Goal: Information Seeking & Learning: Learn about a topic

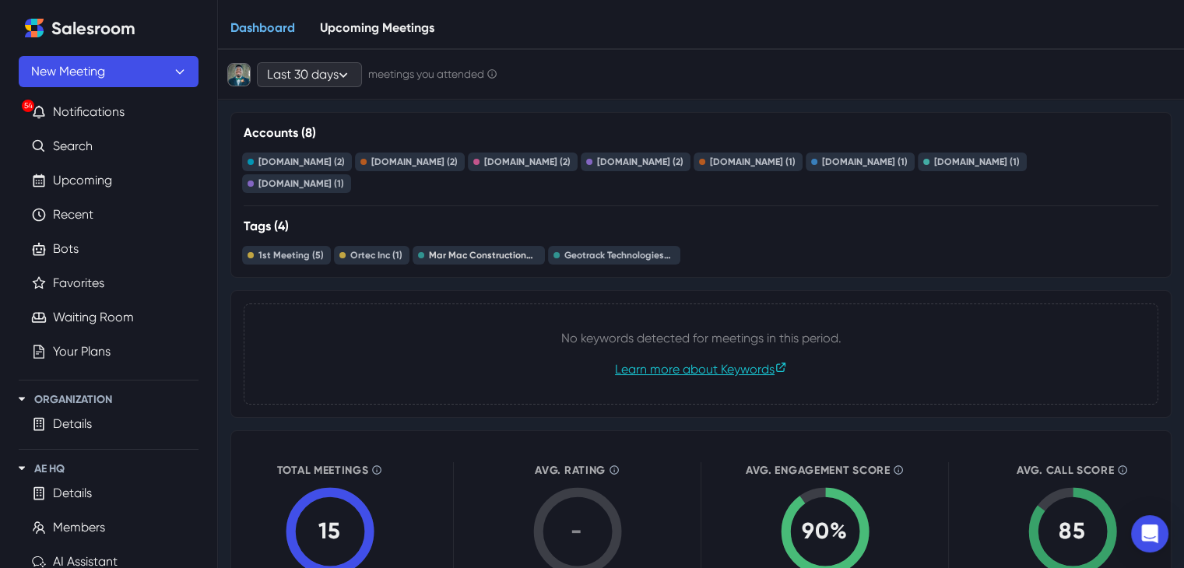
click at [458, 252] on div "Mar Mac Construction Products (1)" at bounding box center [483, 255] width 109 height 11
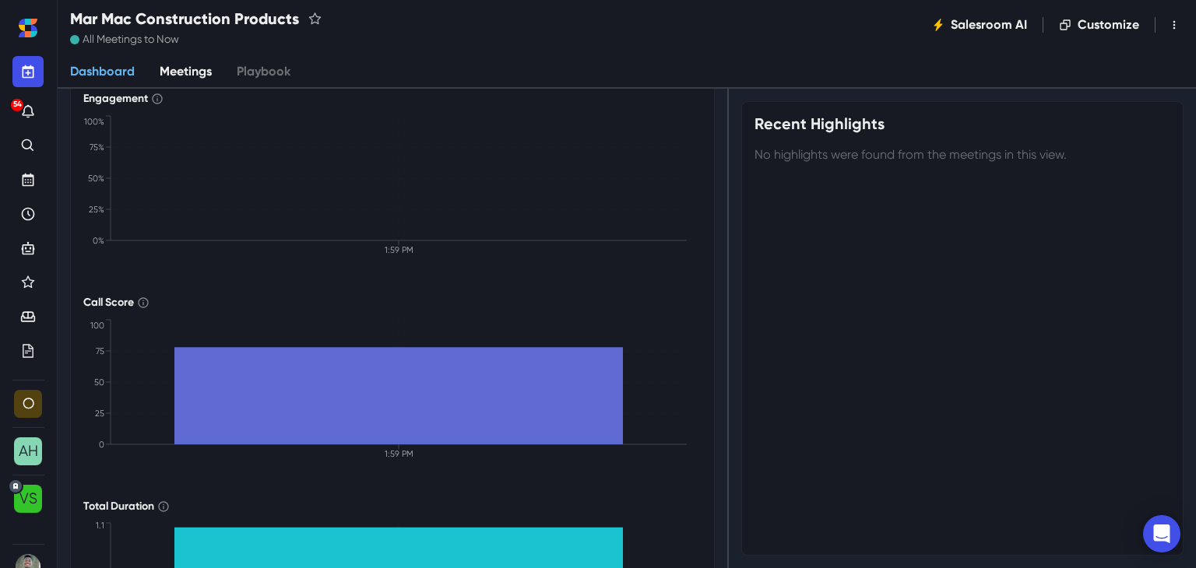
scroll to position [581, 0]
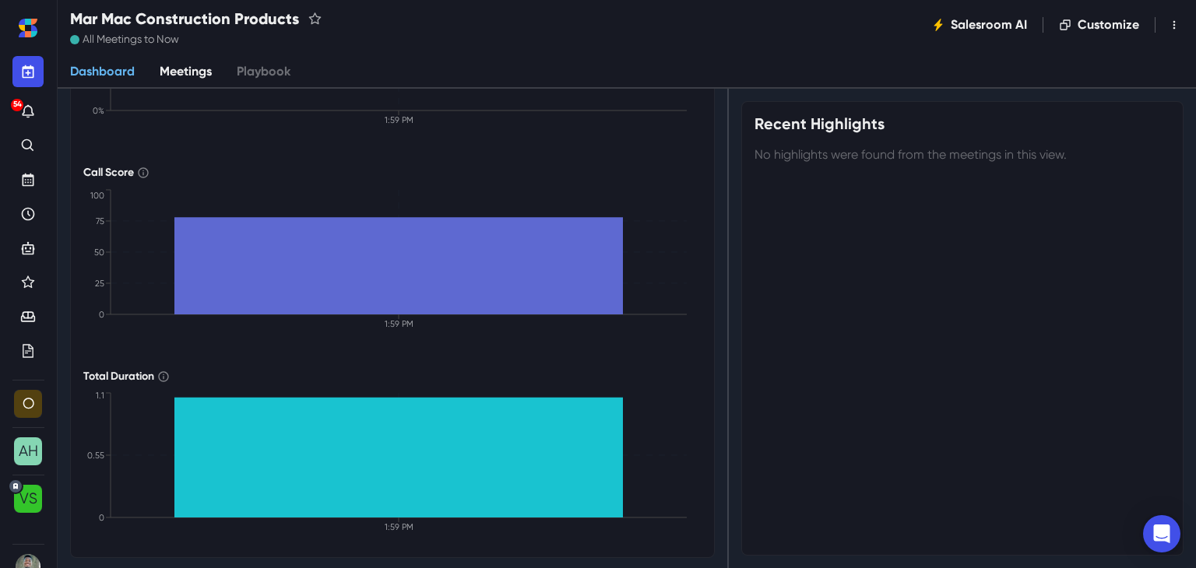
click at [183, 78] on link "Meetings" at bounding box center [185, 72] width 77 height 33
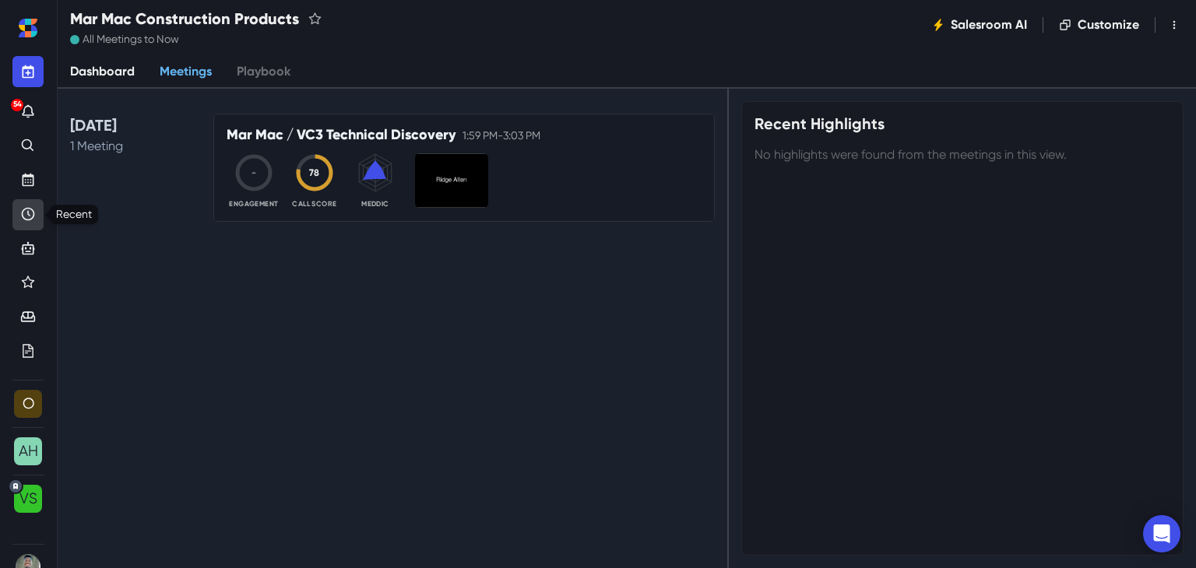
click at [28, 208] on icon "Recent" at bounding box center [28, 214] width 13 height 13
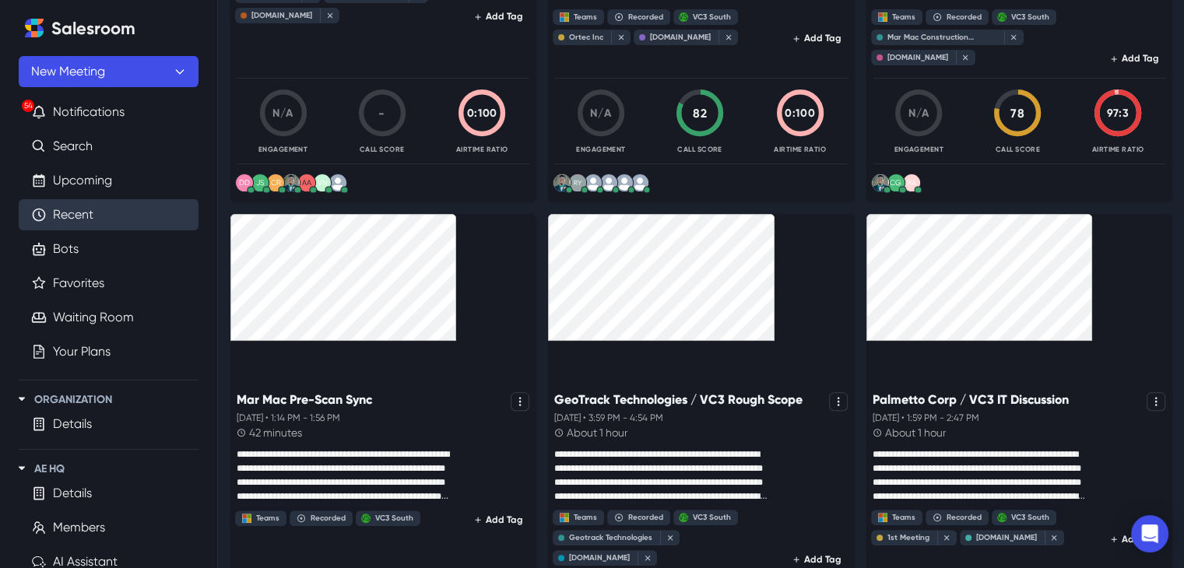
scroll to position [545, 0]
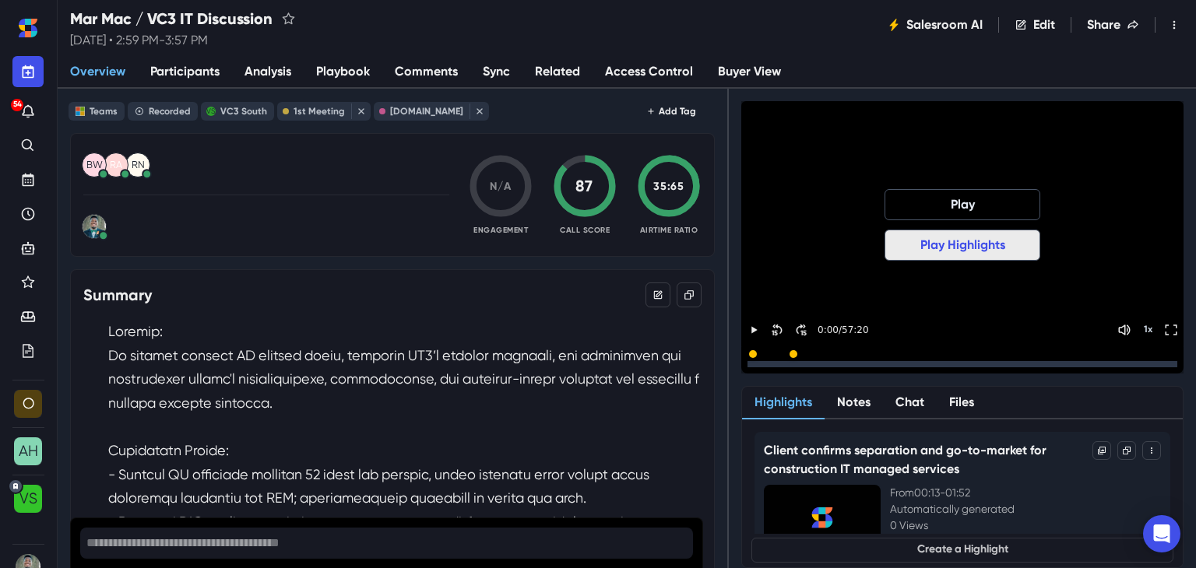
click at [932, 238] on button "Play Highlights" at bounding box center [962, 245] width 156 height 31
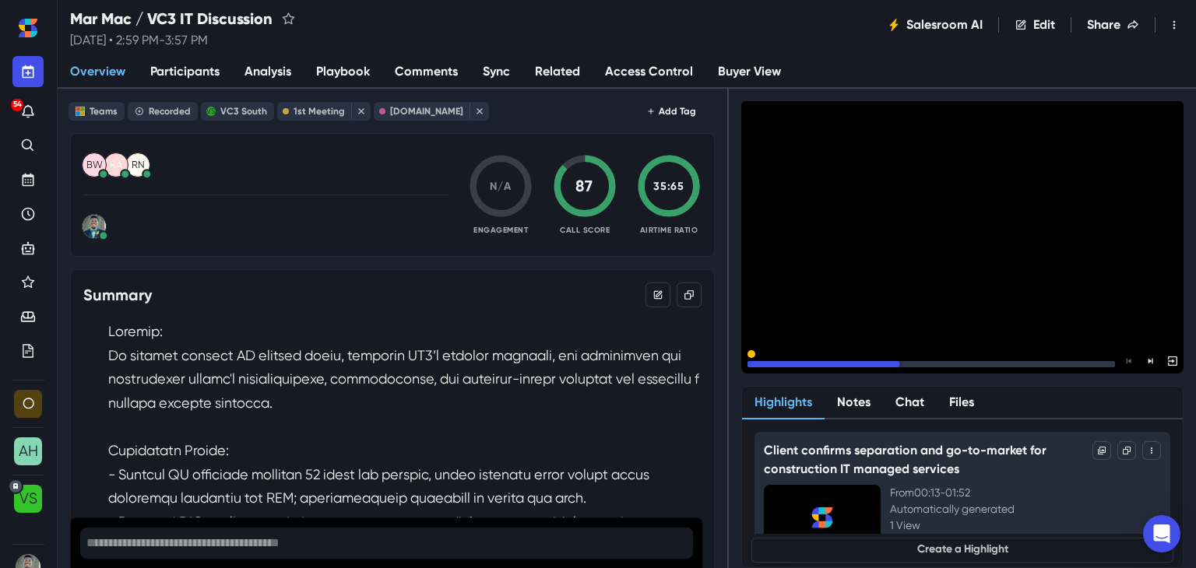
click at [757, 357] on icon "Pause" at bounding box center [753, 364] width 14 height 14
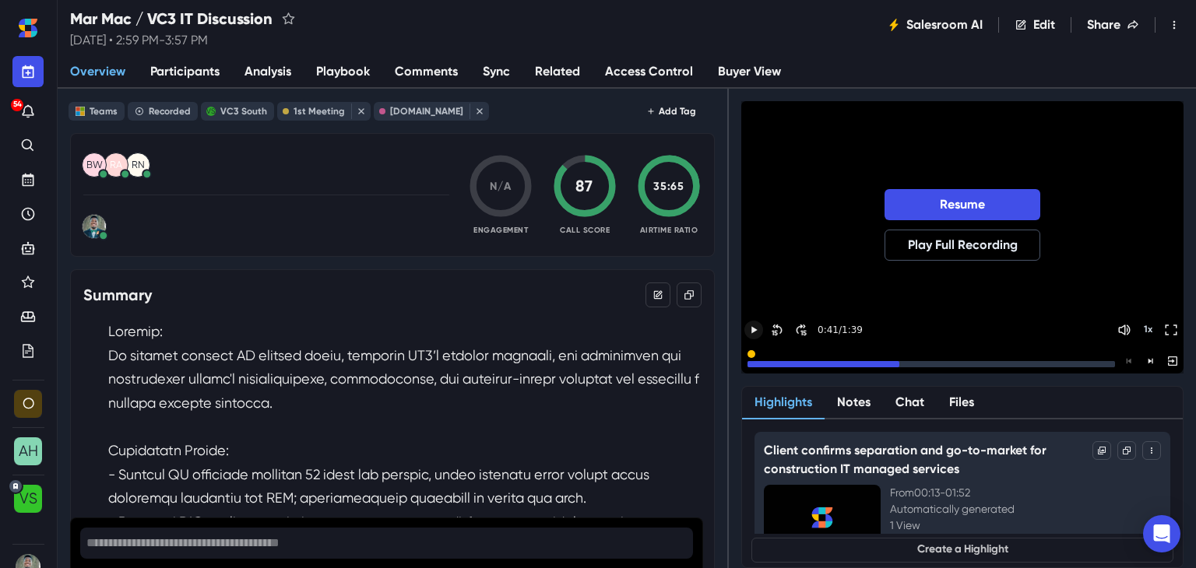
click at [880, 363] on div at bounding box center [823, 364] width 152 height 6
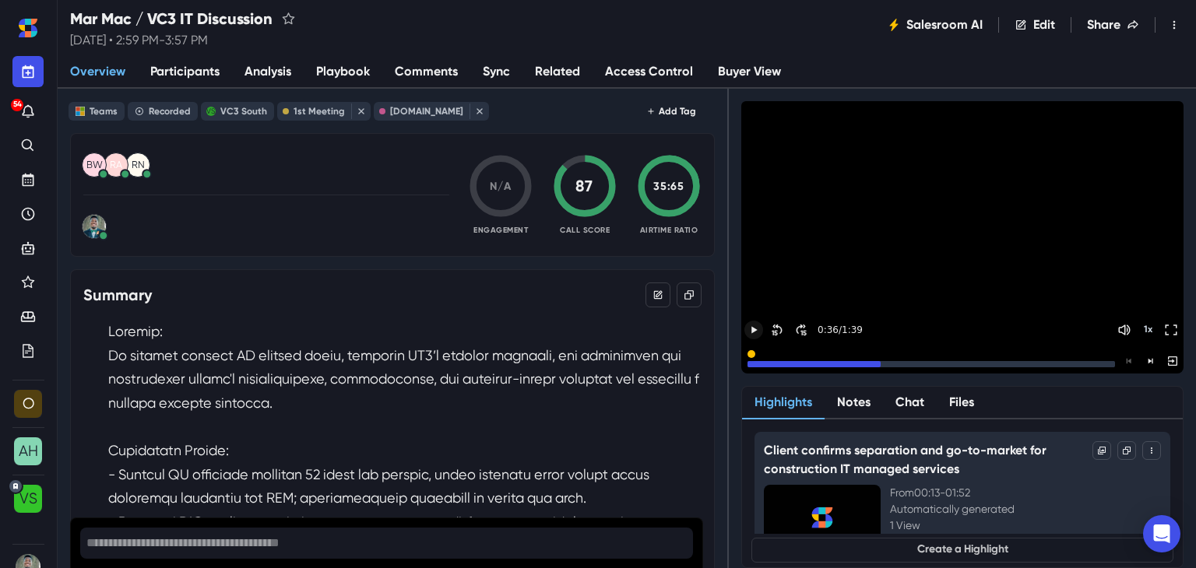
click at [757, 333] on icon "Play" at bounding box center [754, 330] width 14 height 14
click at [756, 357] on icon "Pause" at bounding box center [753, 364] width 14 height 14
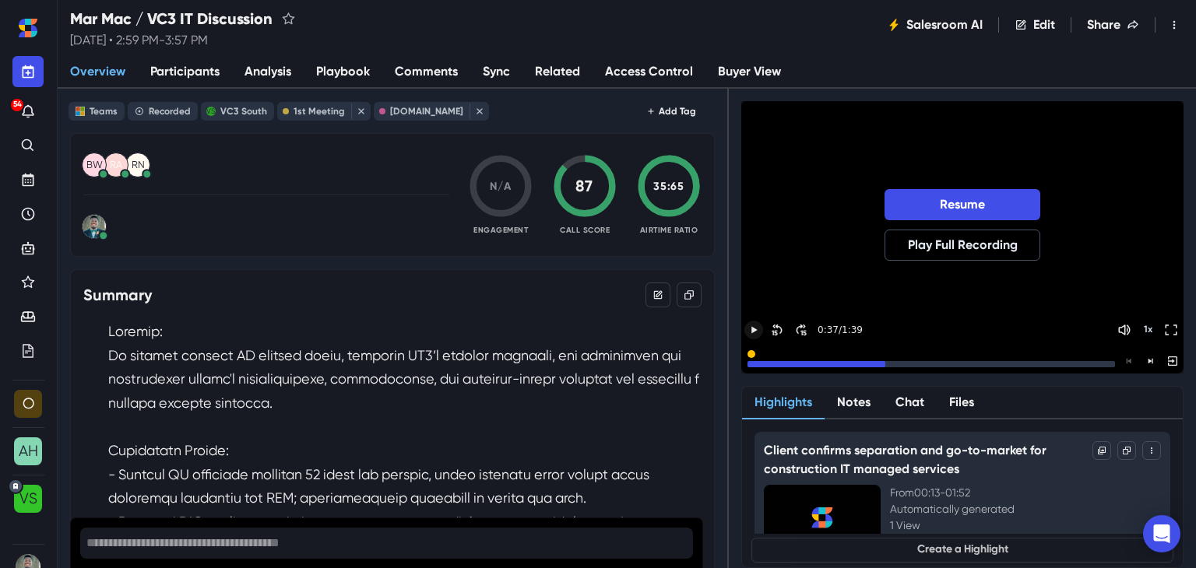
click at [766, 364] on div at bounding box center [816, 364] width 138 height 6
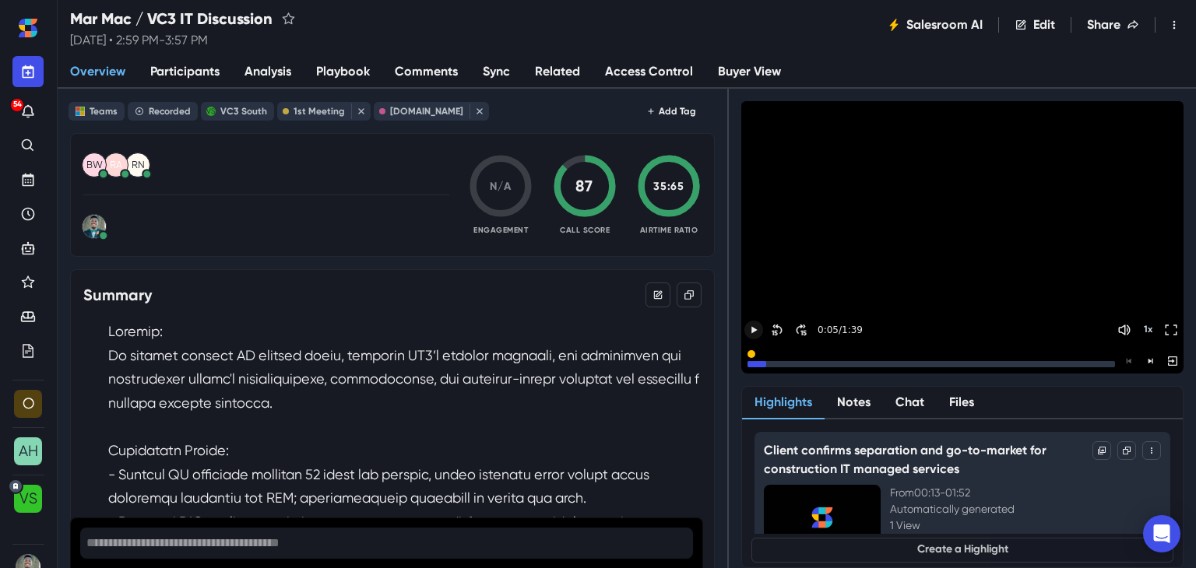
click at [752, 331] on icon "Play" at bounding box center [754, 329] width 6 height 7
click at [1052, 363] on div at bounding box center [930, 364] width 367 height 6
click at [1146, 362] on icon "Next Highlight" at bounding box center [1150, 361] width 12 height 12
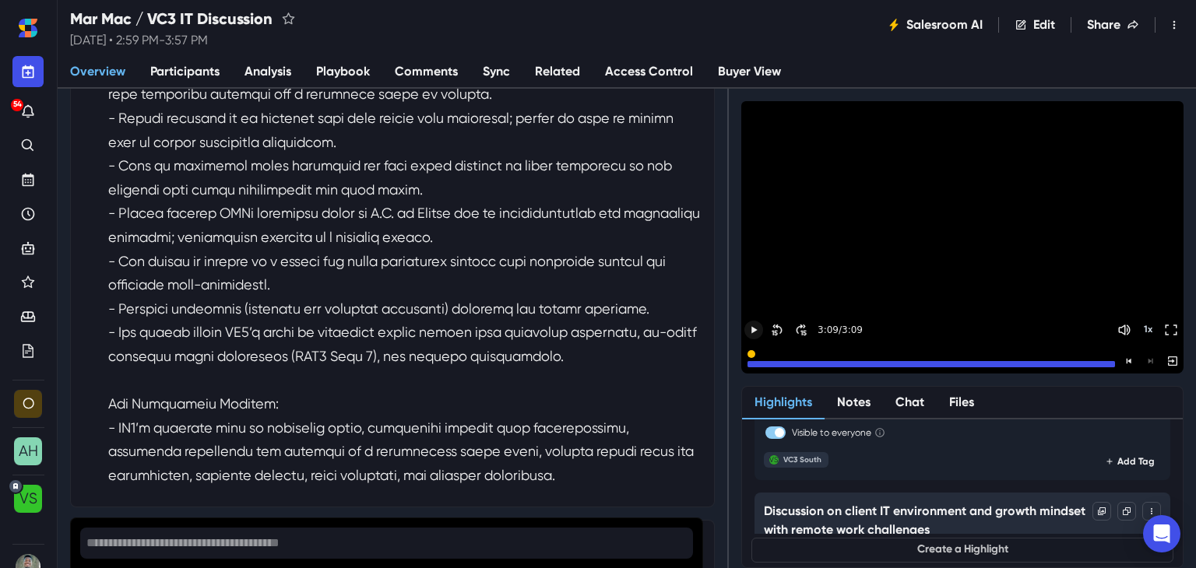
scroll to position [934, 0]
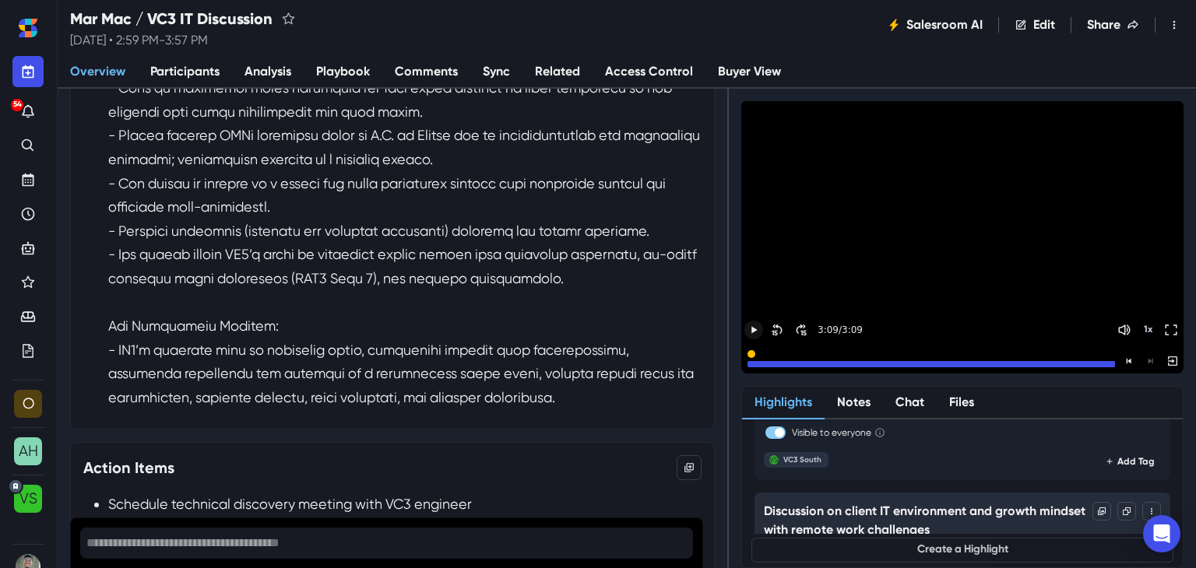
click at [313, 72] on link "Playbook" at bounding box center [343, 72] width 79 height 33
select select "95801ef7-48df-4604-b887-54a01eb7131e"
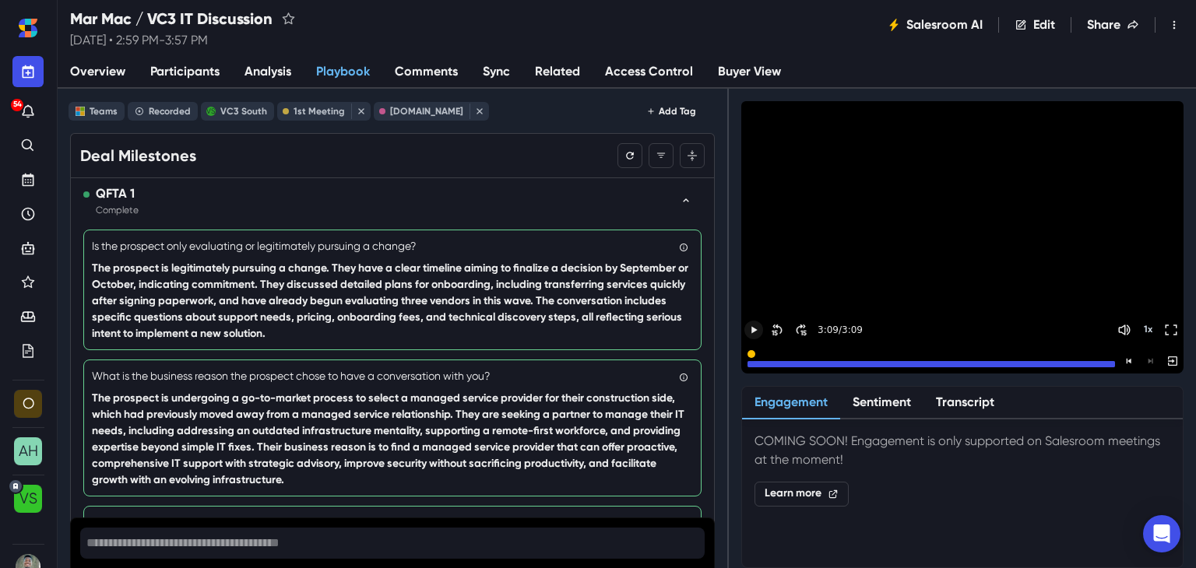
drag, startPoint x: 557, startPoint y: 269, endPoint x: 479, endPoint y: 167, distance: 128.9
click at [479, 167] on div "Deal Milestones Are you sure? Reprocessing the playbook will take a few minutes…" at bounding box center [392, 156] width 643 height 44
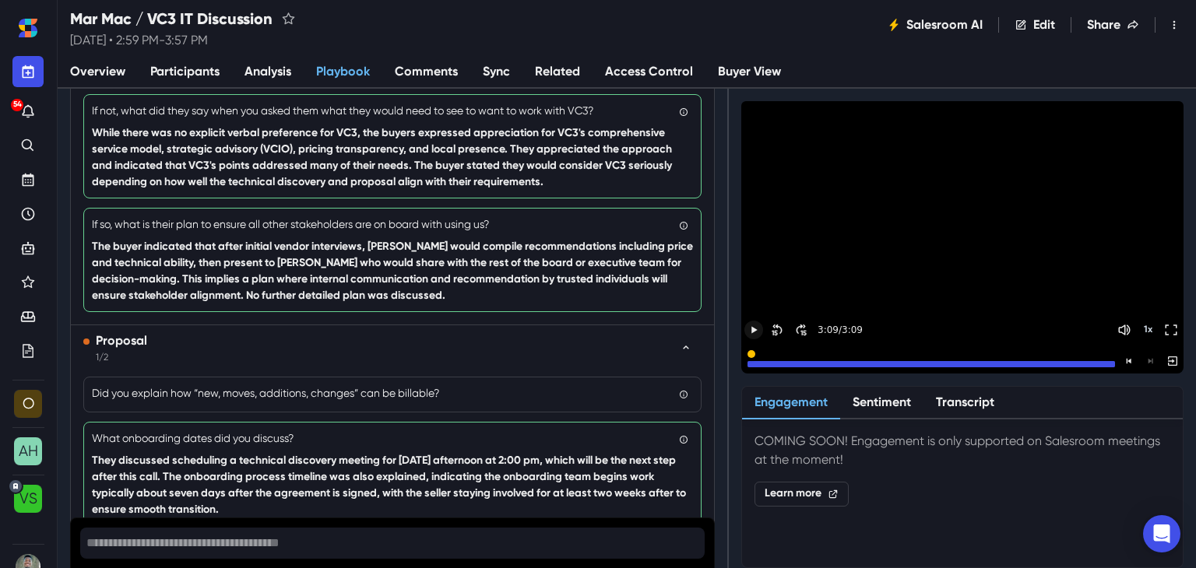
scroll to position [2098, 0]
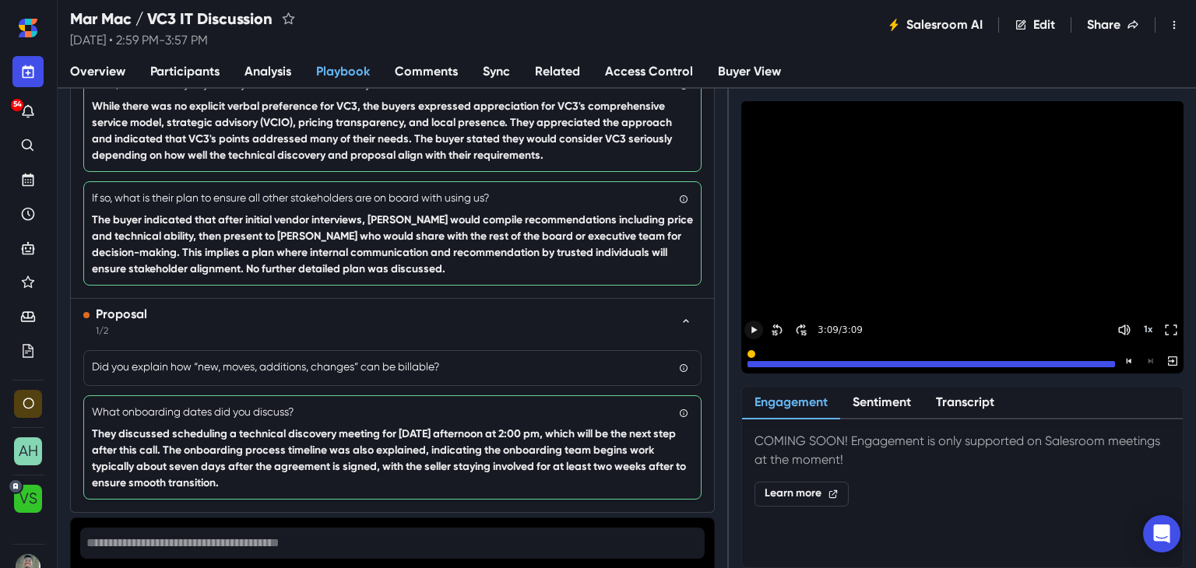
drag, startPoint x: 87, startPoint y: 82, endPoint x: 165, endPoint y: 75, distance: 78.1
click at [87, 82] on link "Overview" at bounding box center [98, 72] width 80 height 33
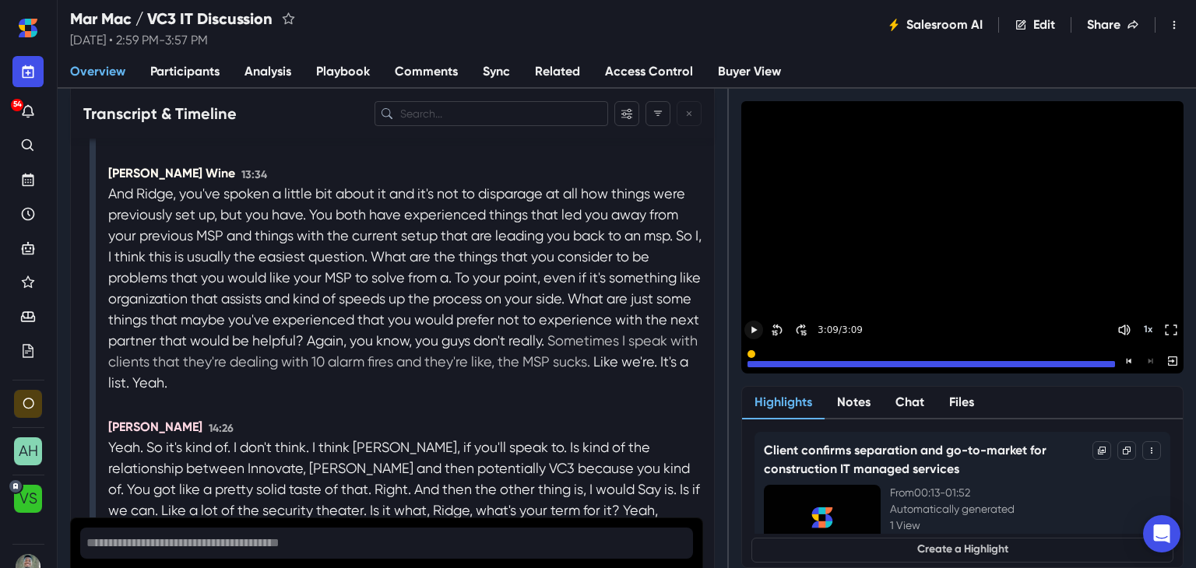
scroll to position [6460, 0]
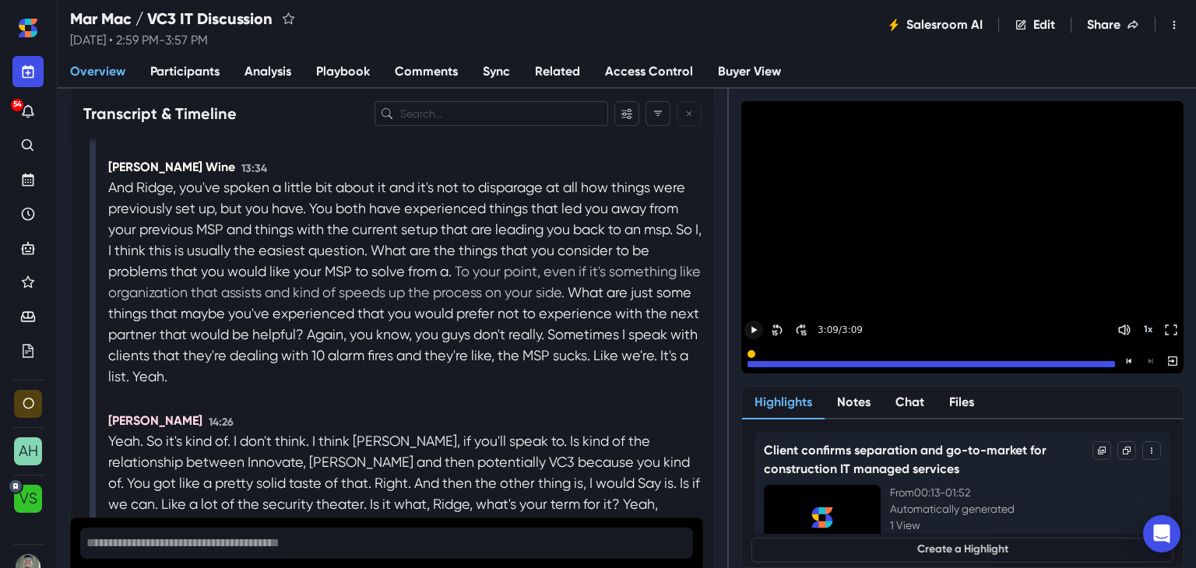
click at [363, 303] on p "To your point, even if it's something like organization that assists and kind o…" at bounding box center [404, 282] width 592 height 42
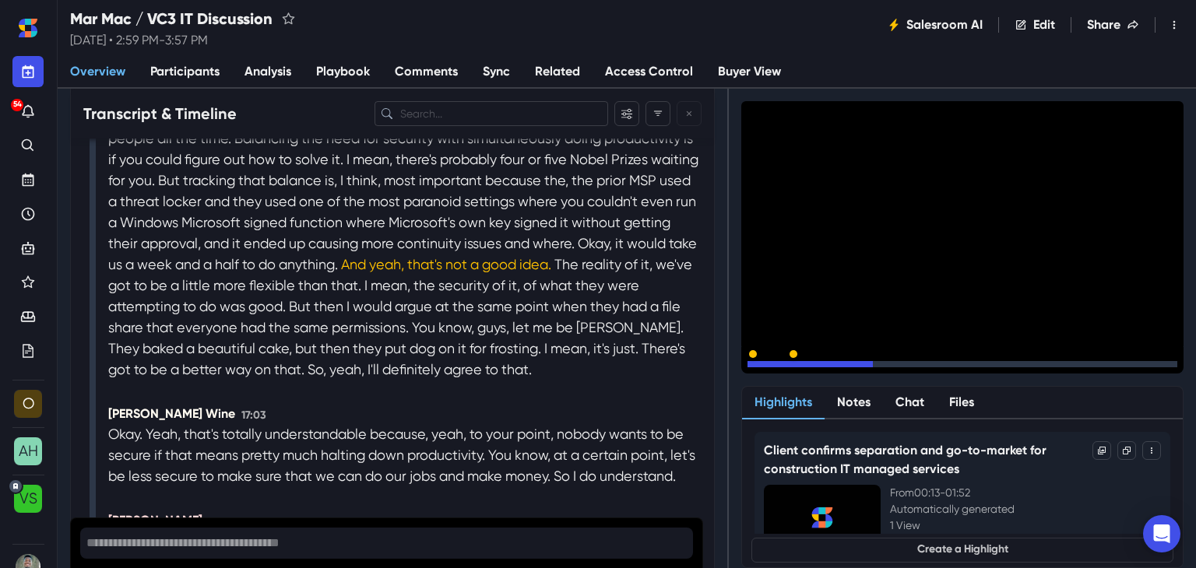
scroll to position [7164, 0]
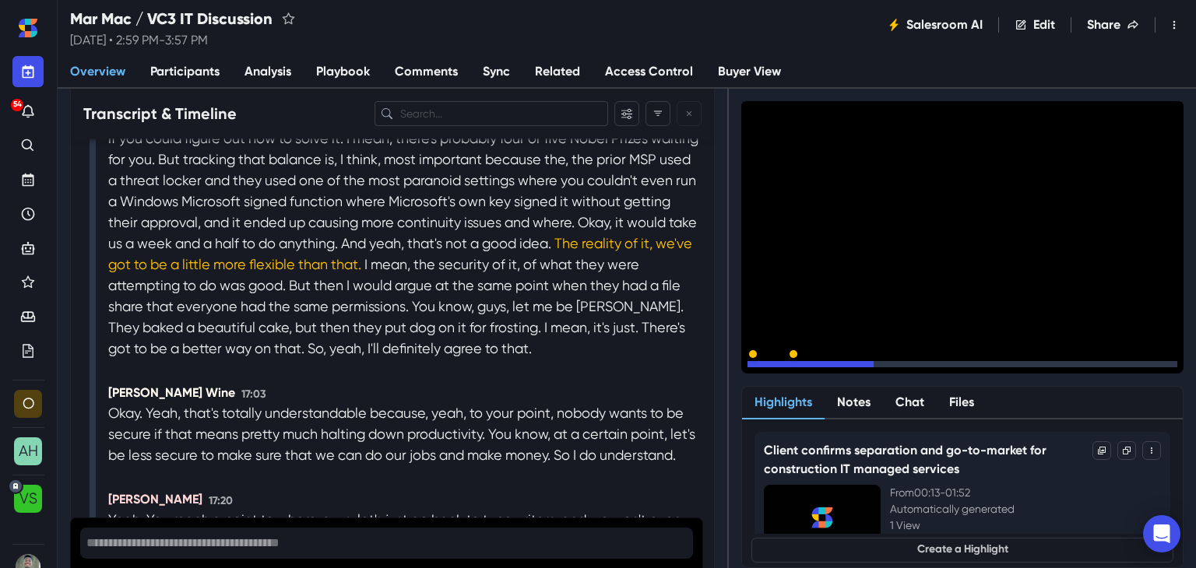
click at [753, 361] on icon "Pause" at bounding box center [753, 364] width 5 height 6
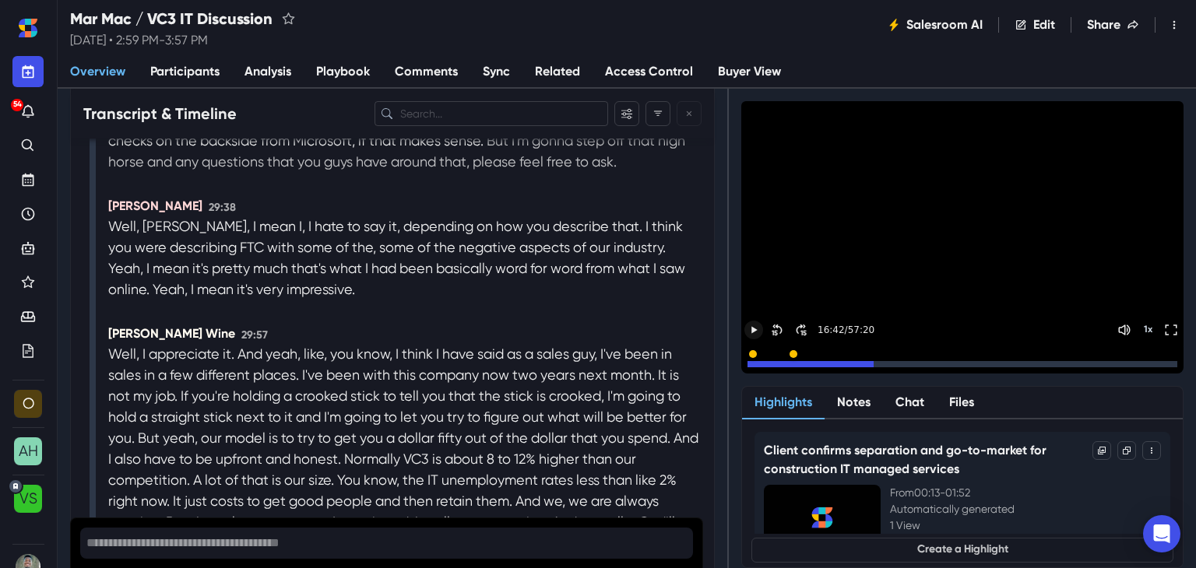
scroll to position [10511, 0]
click at [132, 237] on p "Well, [PERSON_NAME], I mean I, I hate to say it, depending on how you describe …" at bounding box center [376, 226] width 537 height 21
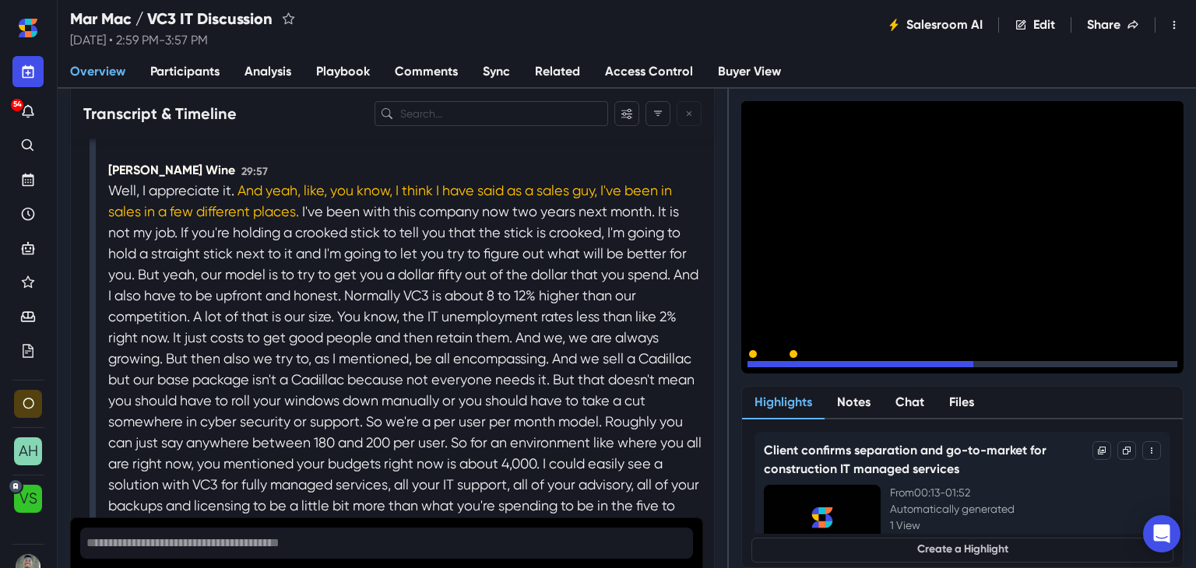
scroll to position [10694, 0]
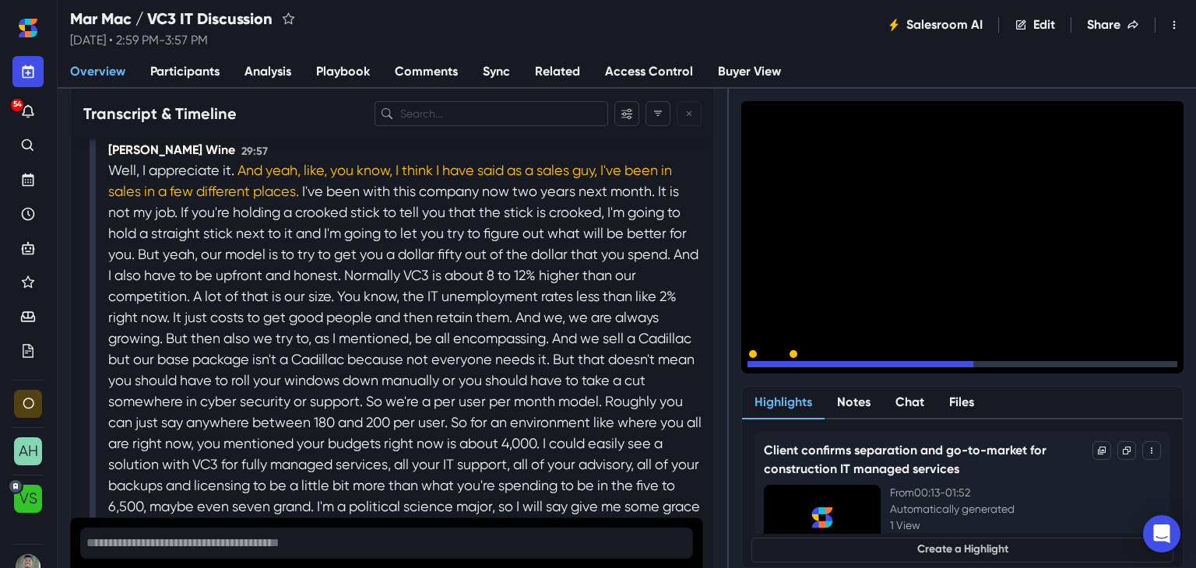
click at [755, 361] on icon "Pause" at bounding box center [753, 364] width 5 height 6
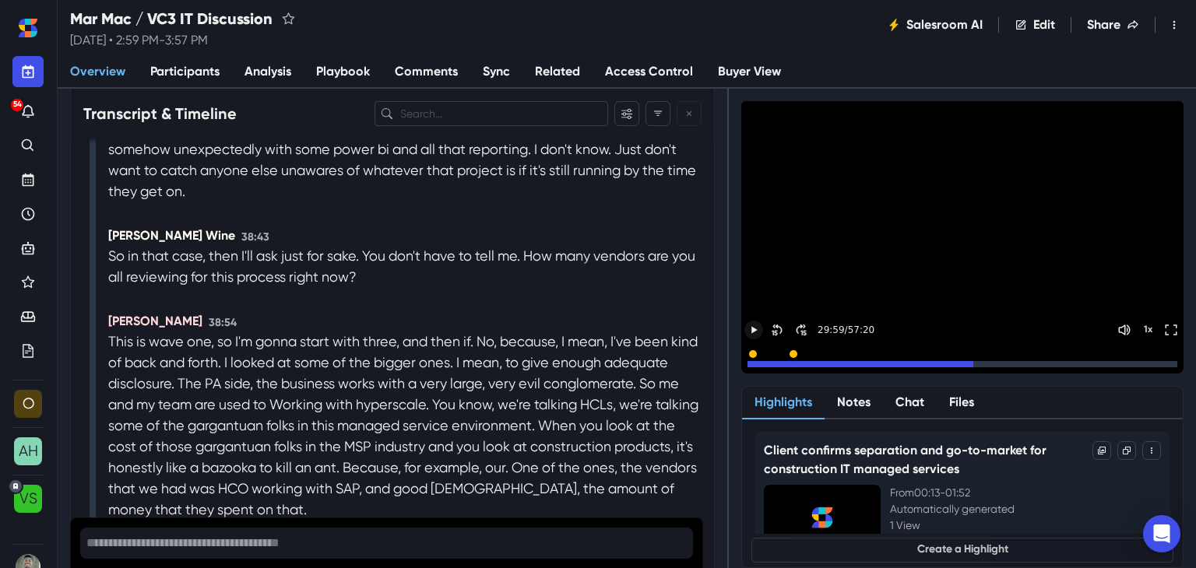
scroll to position [13496, 0]
